Goal: Transaction & Acquisition: Obtain resource

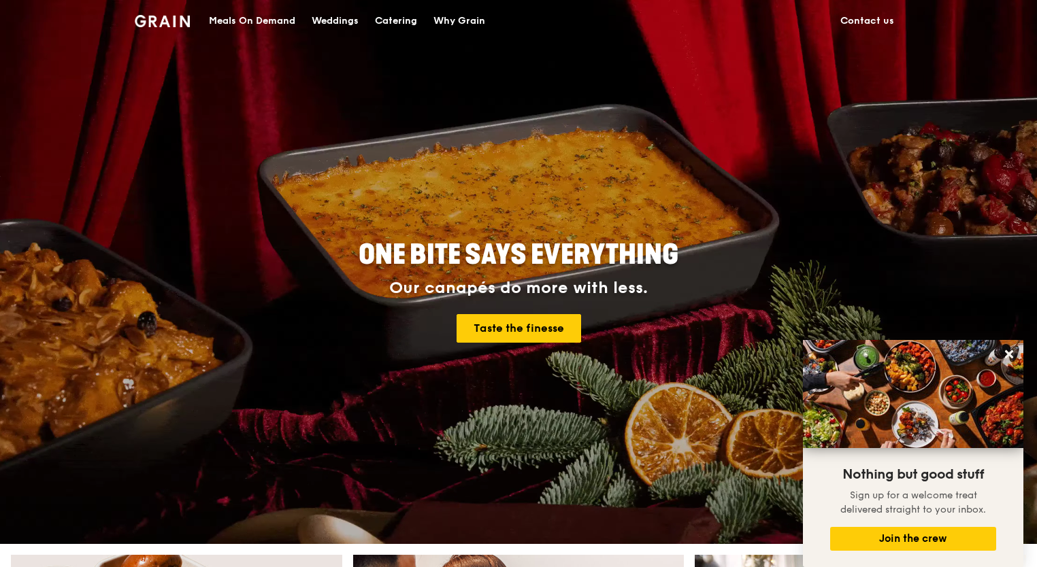
click at [387, 15] on div "Catering" at bounding box center [396, 21] width 42 height 41
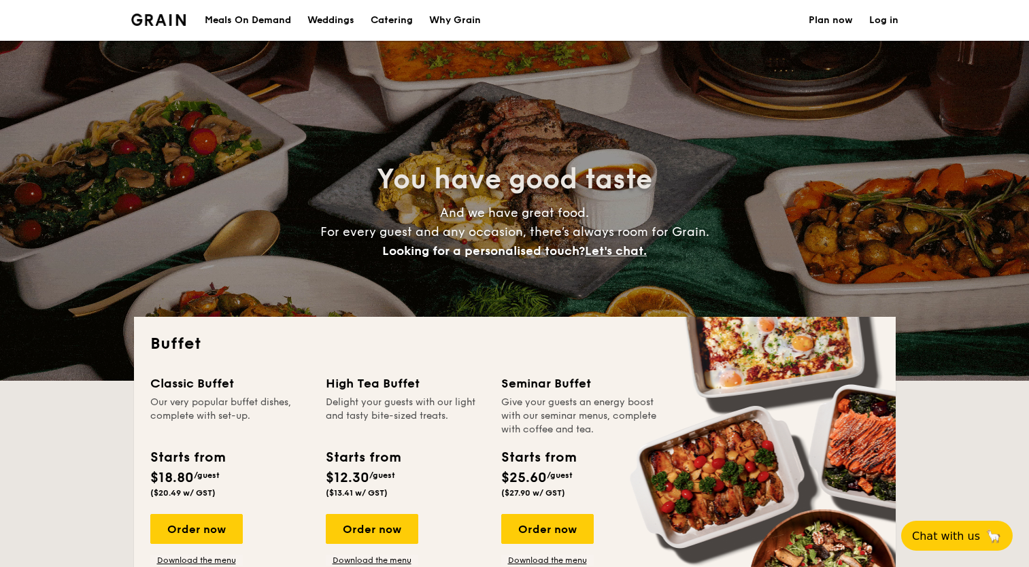
select select
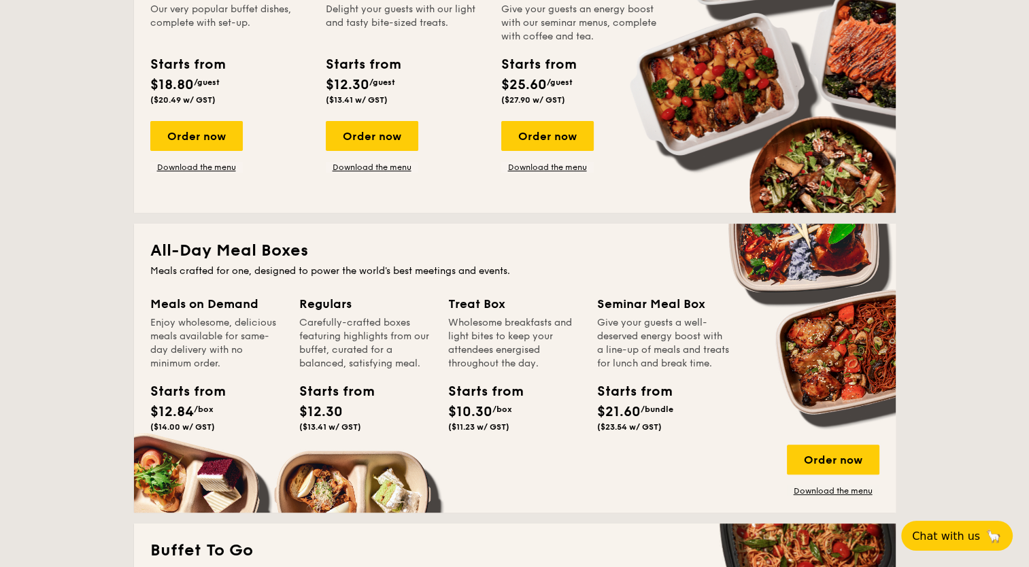
scroll to position [408, 0]
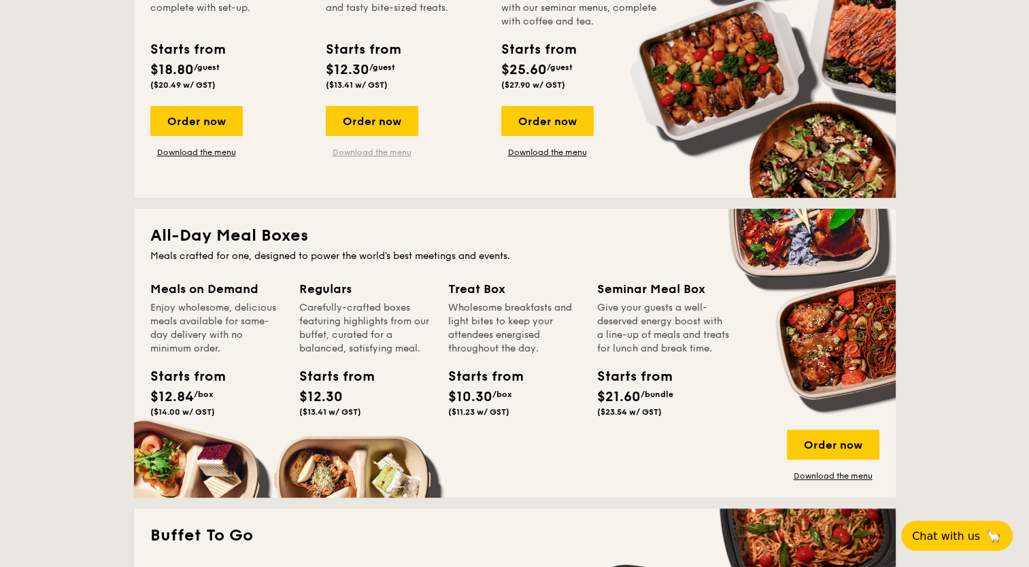
click at [371, 155] on link "Download the menu" at bounding box center [372, 152] width 93 height 11
